Goal: Find specific page/section: Find specific page/section

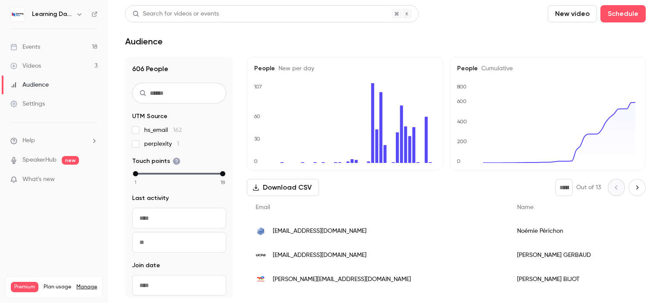
click at [45, 87] on div "Audience" at bounding box center [29, 85] width 38 height 9
click at [48, 67] on link "Videos 3" at bounding box center [54, 66] width 108 height 19
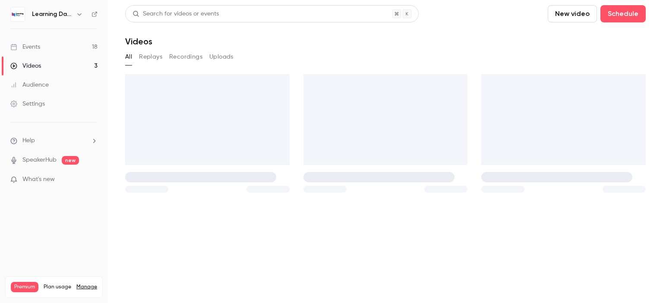
click at [48, 84] on link "Audience" at bounding box center [54, 85] width 108 height 19
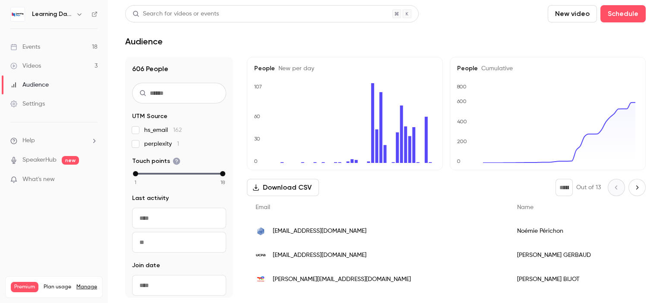
click at [332, 234] on span "[EMAIL_ADDRESS][DOMAIN_NAME]" at bounding box center [320, 231] width 94 height 9
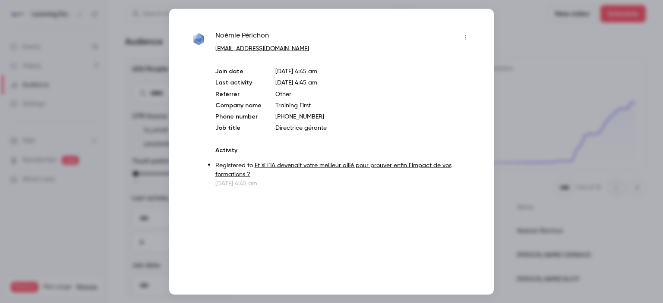
click at [511, 67] on div at bounding box center [331, 151] width 663 height 303
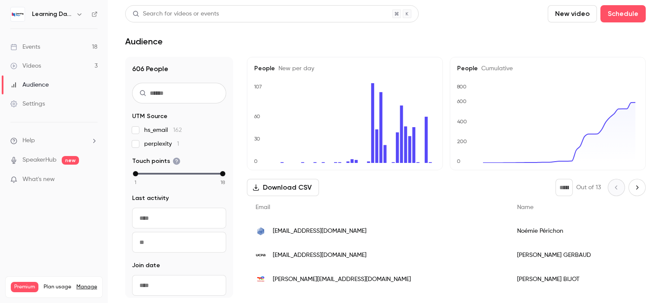
click at [24, 85] on div "Audience" at bounding box center [29, 85] width 38 height 9
click at [29, 83] on div "Audience" at bounding box center [29, 85] width 38 height 9
